Goal: Transaction & Acquisition: Obtain resource

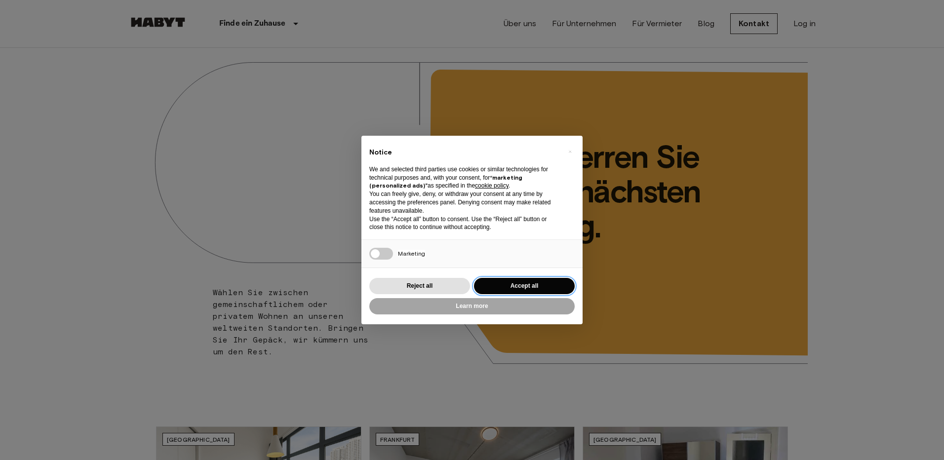
click at [524, 288] on button "Accept all" at bounding box center [524, 286] width 101 height 16
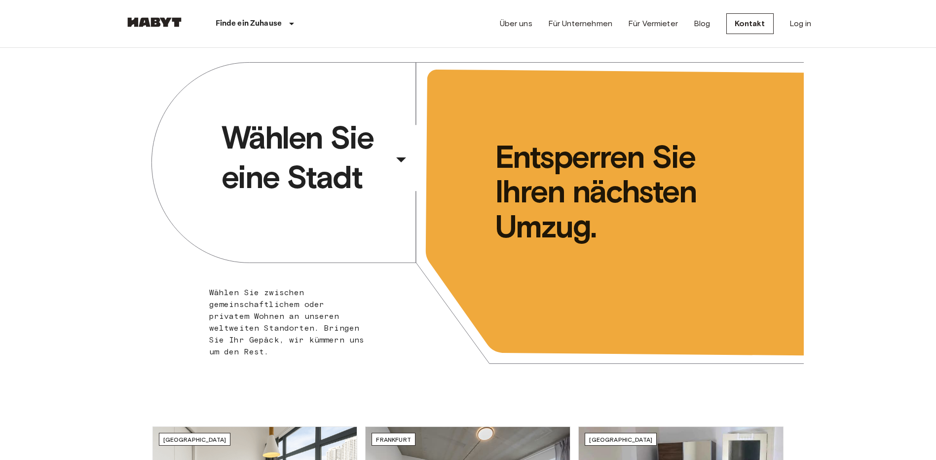
click at [398, 157] on icon "button" at bounding box center [401, 160] width 24 height 24
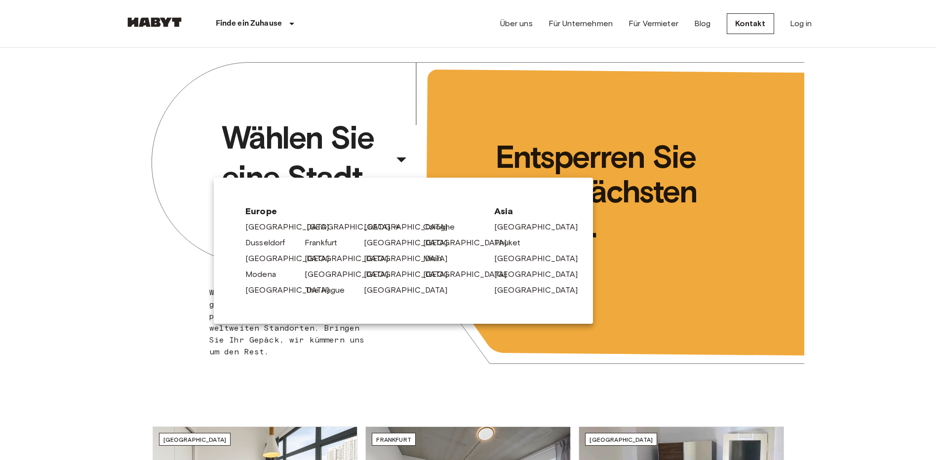
click at [308, 226] on link "[GEOGRAPHIC_DATA]" at bounding box center [354, 227] width 94 height 12
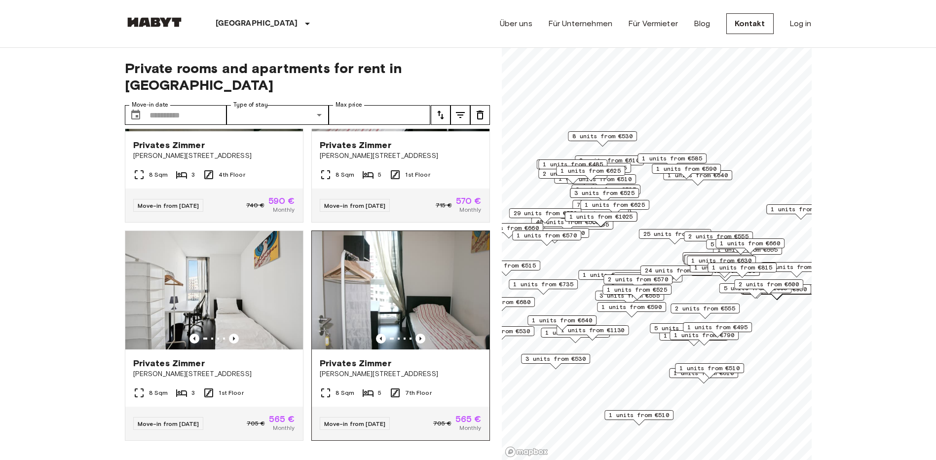
scroll to position [1530, 0]
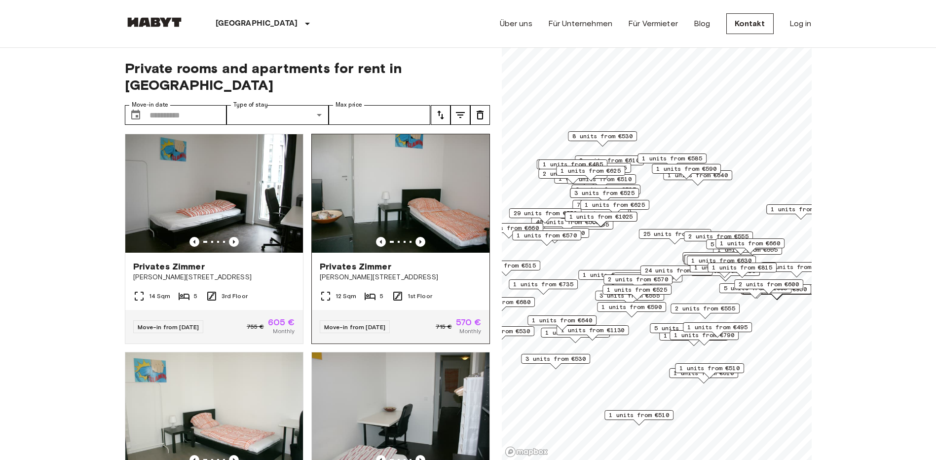
click at [359, 272] on span "Privates Zimmer" at bounding box center [356, 267] width 72 height 12
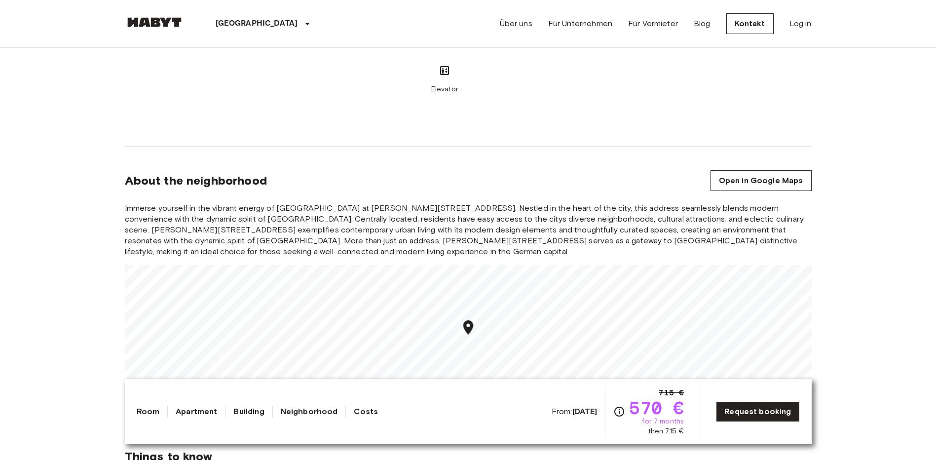
scroll to position [987, 0]
